Goal: Information Seeking & Learning: Learn about a topic

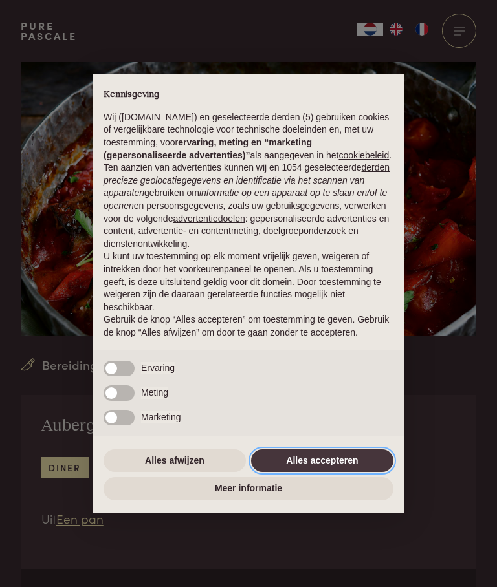
click at [328, 472] on button "Alles accepteren" at bounding box center [322, 460] width 142 height 23
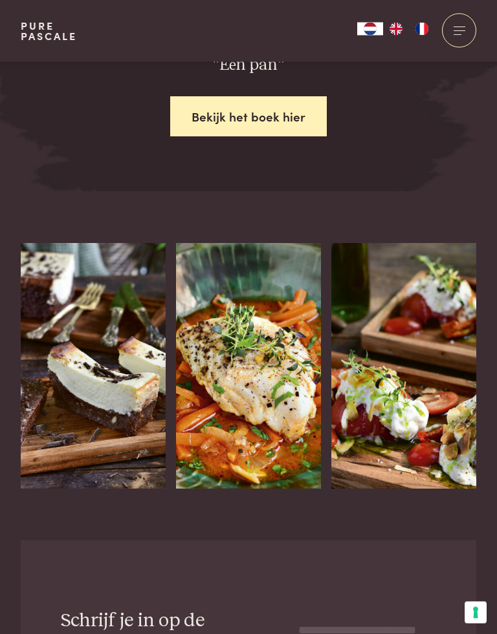
scroll to position [2271, 0]
click at [250, 382] on img at bounding box center [248, 366] width 145 height 246
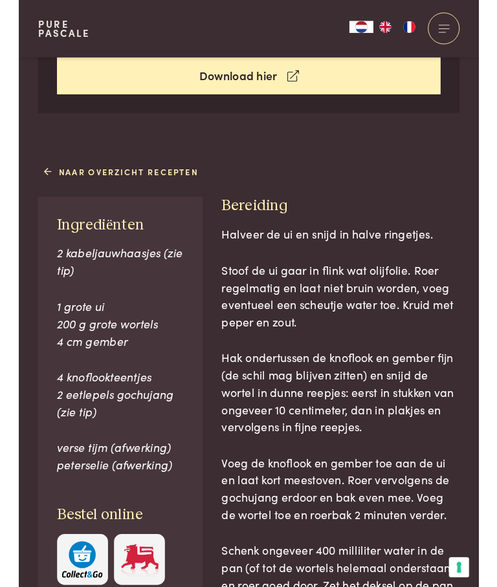
scroll to position [548, 0]
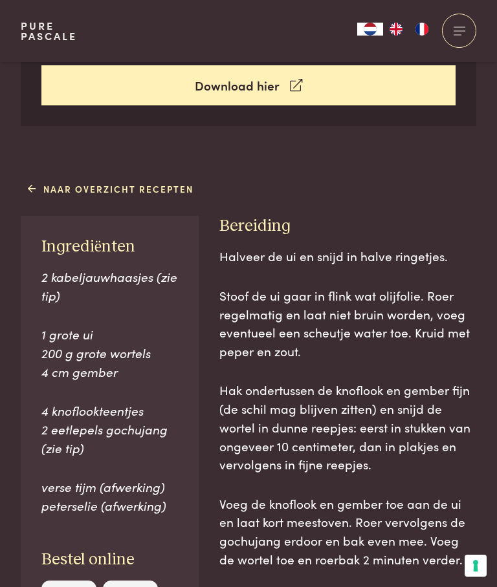
click at [32, 182] on icon at bounding box center [32, 189] width 9 height 14
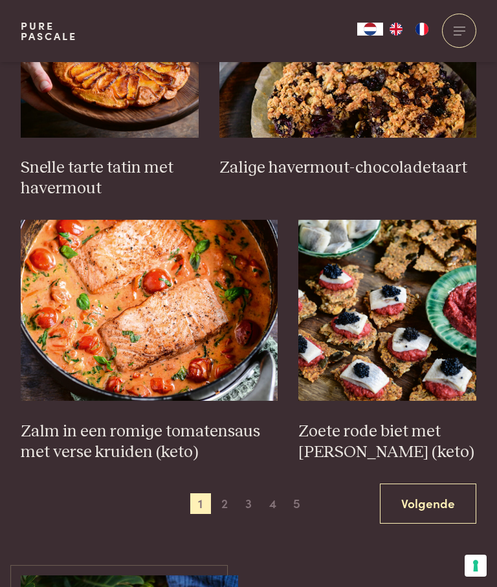
scroll to position [1738, 0]
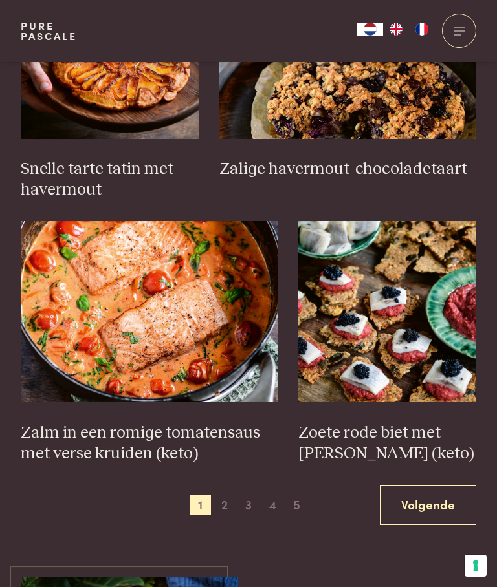
click at [163, 299] on img at bounding box center [149, 311] width 257 height 181
